Goal: Browse casually

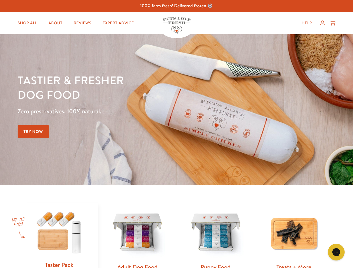
click at [176, 134] on div "Tastier & fresher dog food Zero preservatives. 100% natural. Try Now" at bounding box center [124, 110] width 212 height 74
click at [336, 252] on icon "Gorgias live chat" at bounding box center [335, 251] width 5 height 5
